Goal: Find specific page/section: Find specific page/section

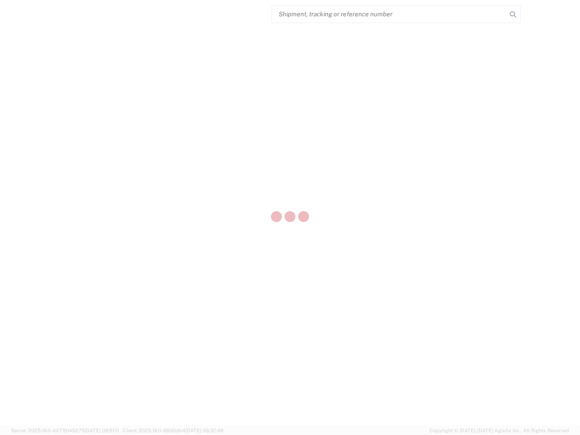
select select "US"
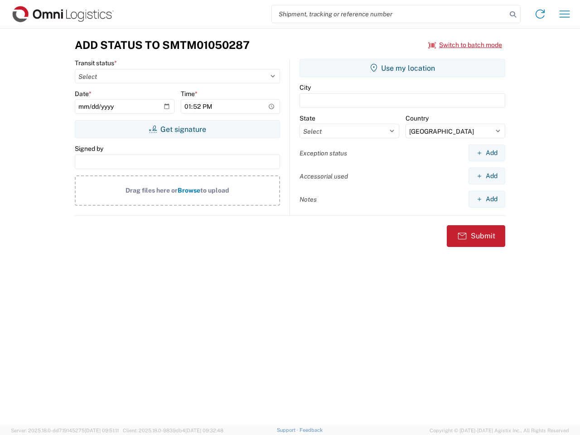
click at [389, 14] on input "search" at bounding box center [389, 13] width 235 height 17
click at [513, 15] on icon at bounding box center [513, 14] width 13 height 13
click at [540, 14] on icon at bounding box center [540, 14] width 15 height 15
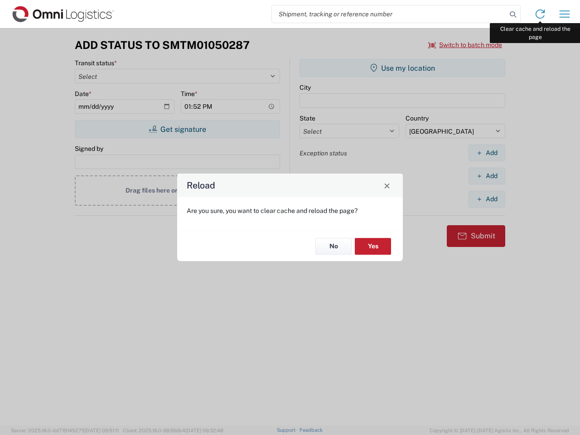
click at [565, 14] on div "Reload Are you sure, you want to clear cache and reload the page? No Yes" at bounding box center [290, 217] width 580 height 435
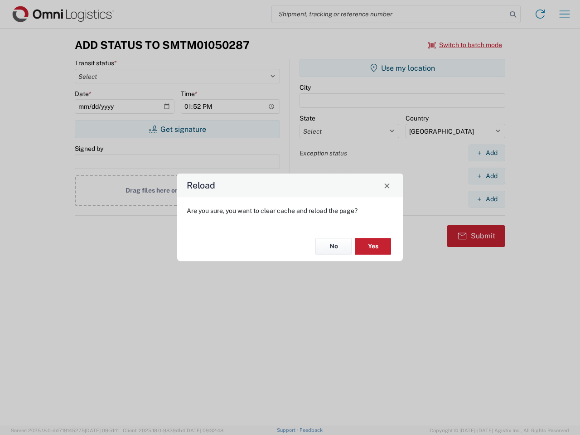
click at [465, 45] on div "Reload Are you sure, you want to clear cache and reload the page? No Yes" at bounding box center [290, 217] width 580 height 435
click at [177, 129] on div "Reload Are you sure, you want to clear cache and reload the page? No Yes" at bounding box center [290, 217] width 580 height 435
click at [402, 68] on div "Reload Are you sure, you want to clear cache and reload the page? No Yes" at bounding box center [290, 217] width 580 height 435
click at [487, 153] on div "Reload Are you sure, you want to clear cache and reload the page? No Yes" at bounding box center [290, 217] width 580 height 435
click at [487, 176] on div "Reload Are you sure, you want to clear cache and reload the page? No Yes" at bounding box center [290, 217] width 580 height 435
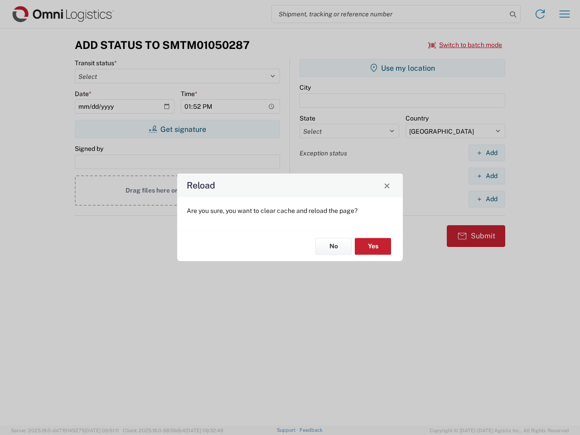
click at [487, 199] on div "Reload Are you sure, you want to clear cache and reload the page? No Yes" at bounding box center [290, 217] width 580 height 435
